Goal: Task Accomplishment & Management: Manage account settings

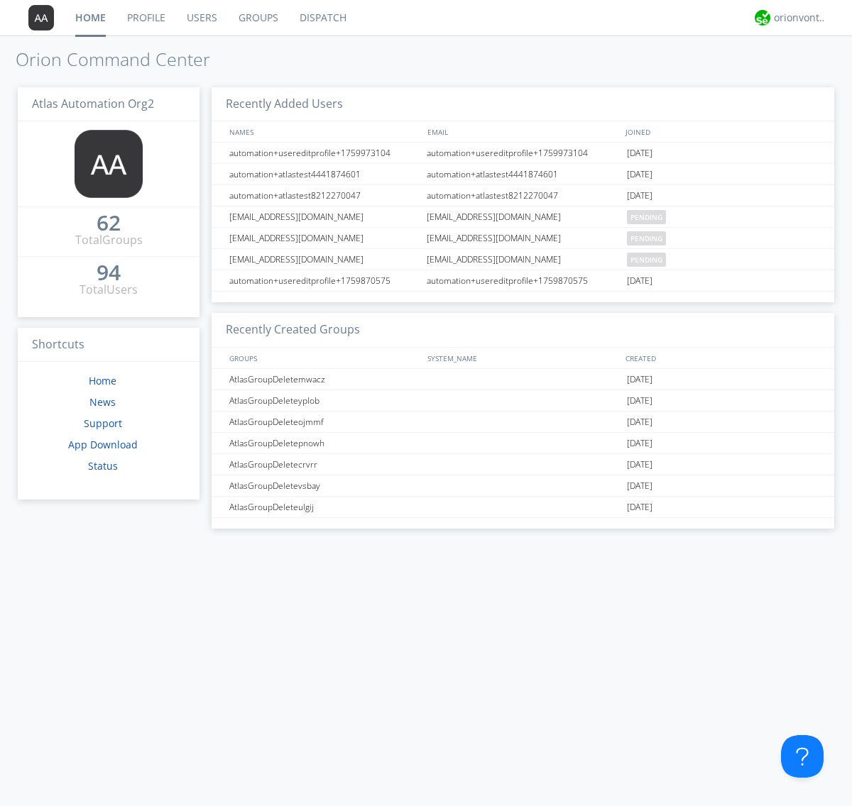
click at [257, 18] on link "Groups" at bounding box center [258, 17] width 61 height 35
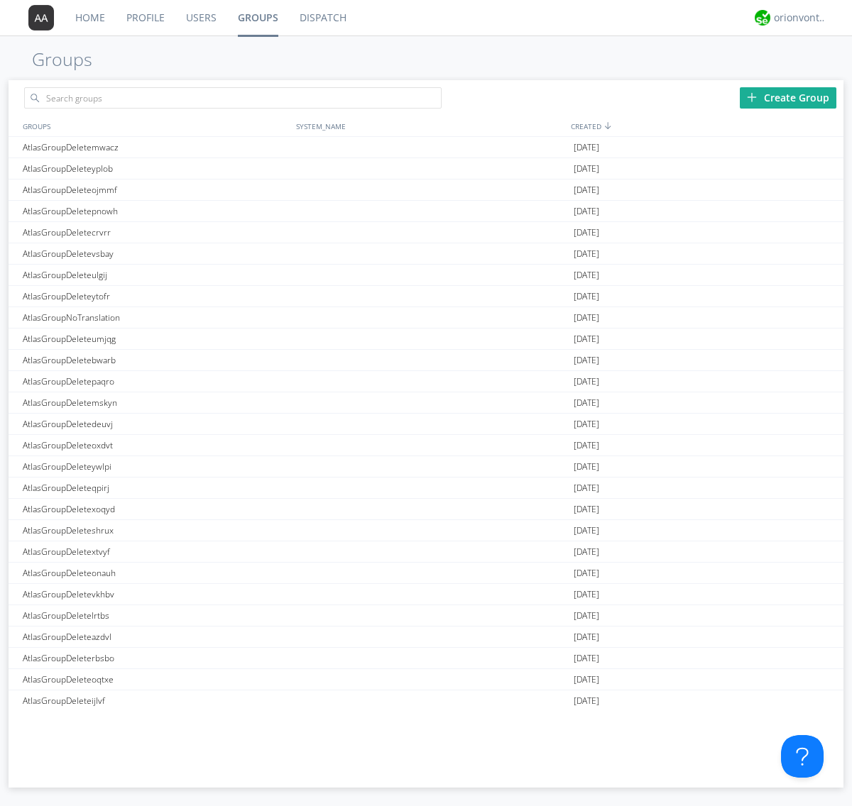
click at [788, 97] on div "Create Group" at bounding box center [787, 97] width 97 height 21
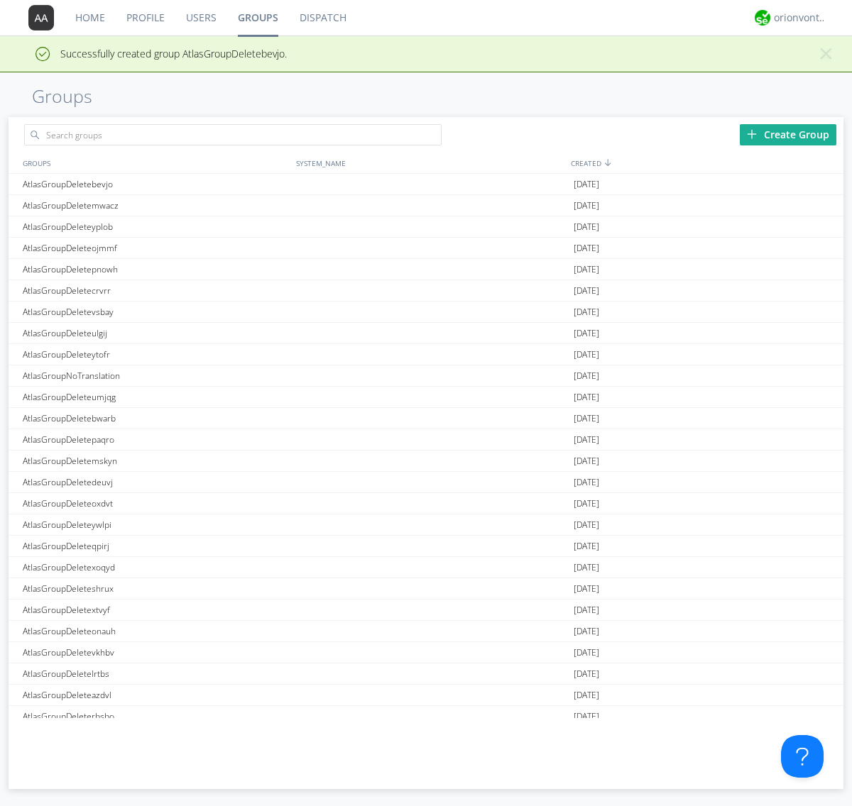
click at [257, 18] on link "Groups" at bounding box center [258, 17] width 62 height 35
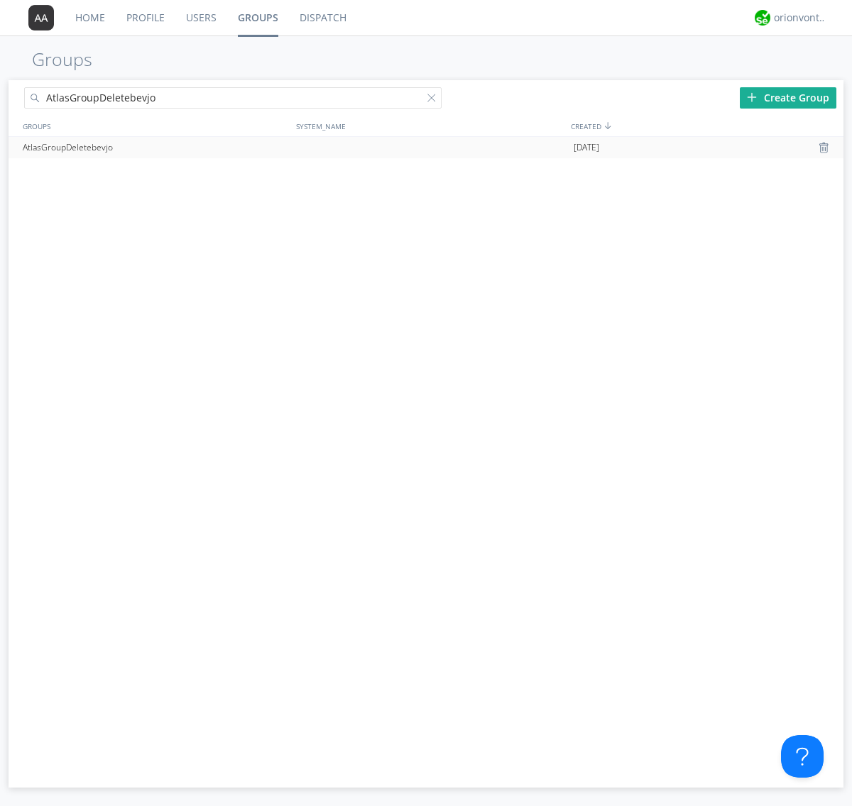
type input "AtlasGroupDeletebevjo"
click at [434, 100] on div at bounding box center [434, 101] width 14 height 14
type input "AtlasGroupDeletebevjo"
click at [825, 148] on div at bounding box center [825, 147] width 14 height 11
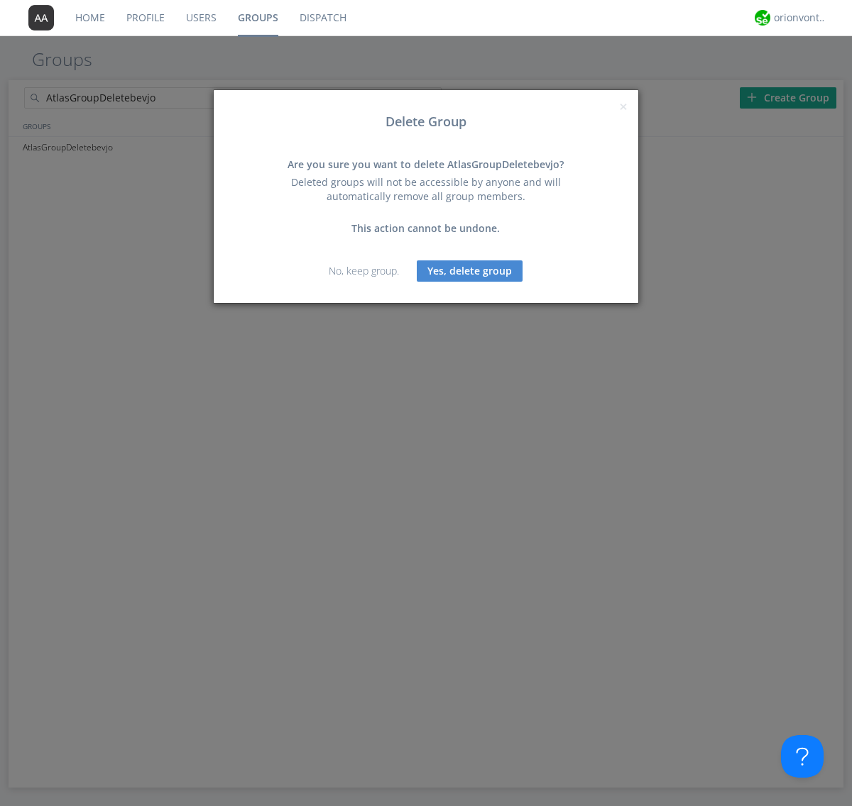
click at [470, 270] on button "Yes, delete group" at bounding box center [470, 270] width 106 height 21
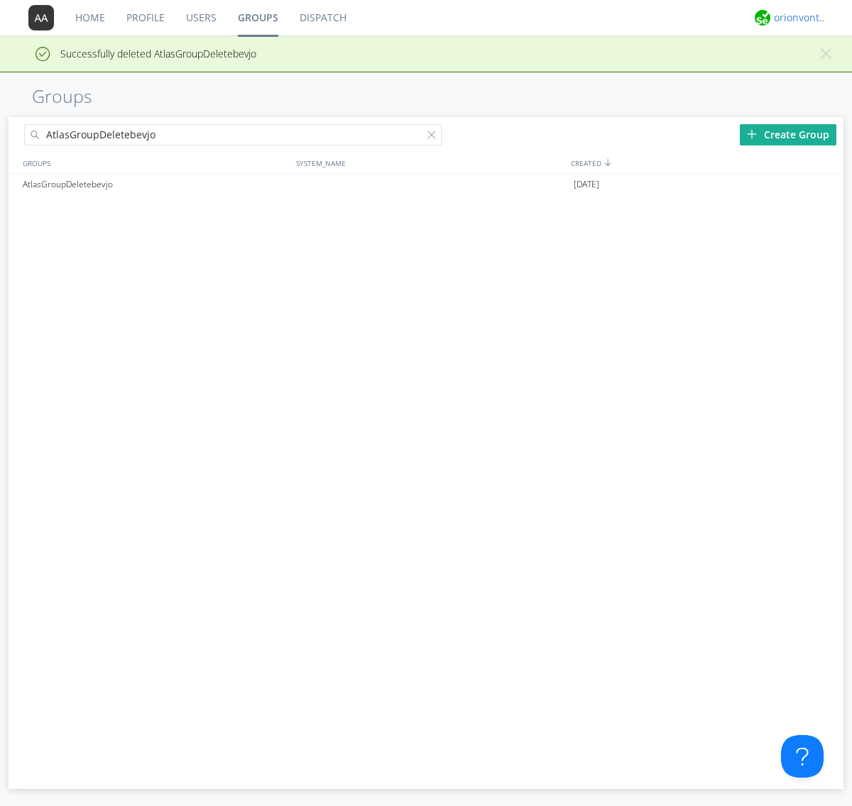
click at [796, 18] on div "orionvontas+atlas+automation+org2" at bounding box center [800, 18] width 53 height 14
